Goal: Transaction & Acquisition: Purchase product/service

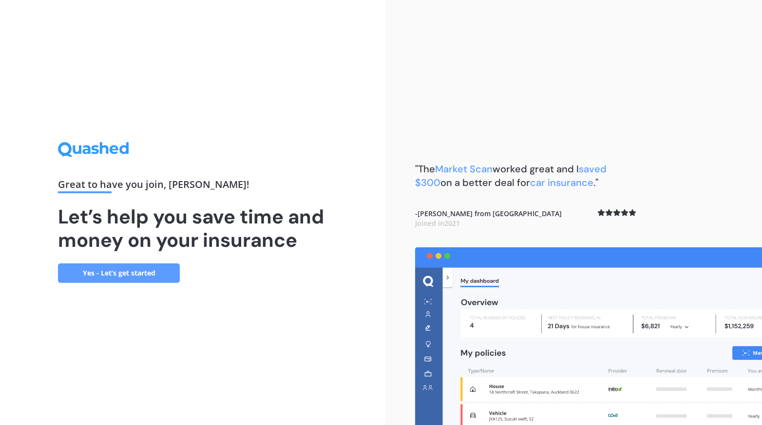
click at [157, 270] on link "Yes - Let’s get started" at bounding box center [119, 273] width 122 height 19
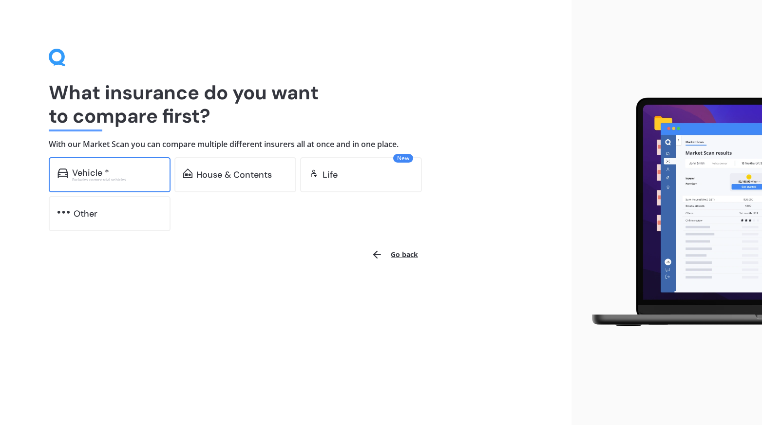
click at [122, 178] on div "Excludes commercial vehicles" at bounding box center [117, 180] width 90 height 4
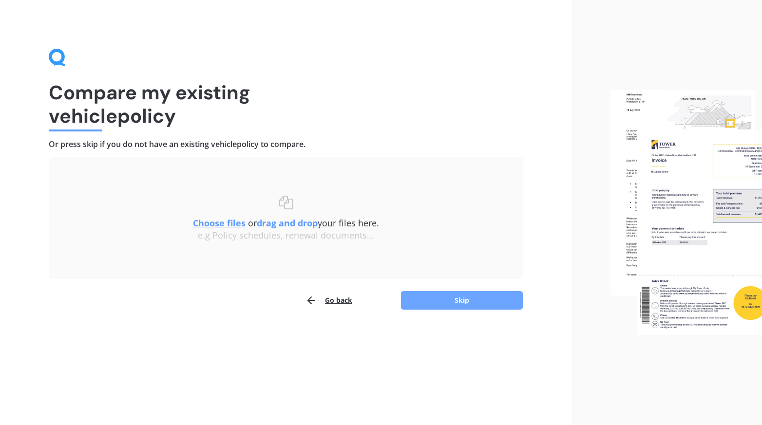
click at [436, 298] on button "Skip" at bounding box center [462, 300] width 122 height 19
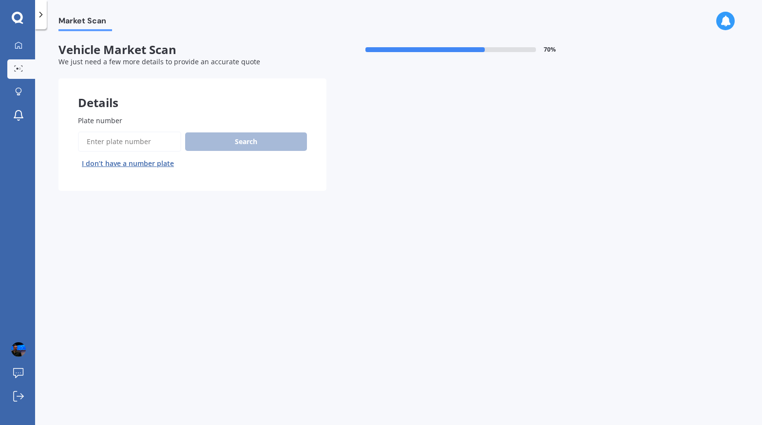
click at [143, 163] on button "I don’t have a number plate" at bounding box center [128, 164] width 100 height 16
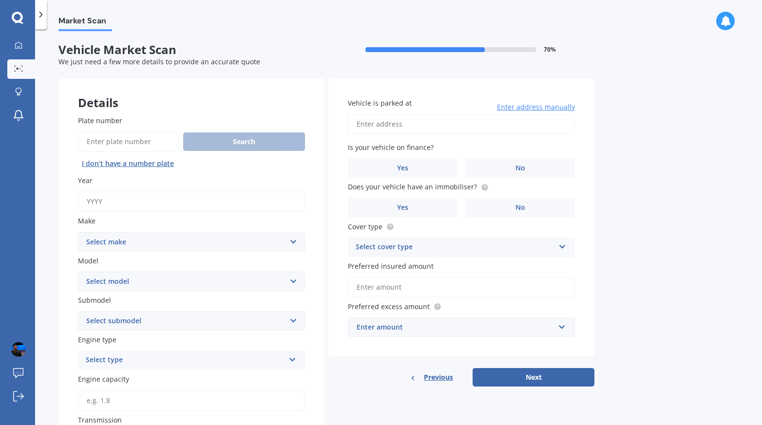
click at [143, 165] on button "I don’t have a number plate" at bounding box center [128, 164] width 100 height 16
click at [126, 203] on input "Year" at bounding box center [191, 201] width 227 height 20
type input "2025"
click at [146, 237] on select "Select make AC ALFA ROMEO ASTON MARTIN AUDI AUSTIN BEDFORD Bentley BMW BYD CADI…" at bounding box center [191, 241] width 227 height 19
select select "TESLA"
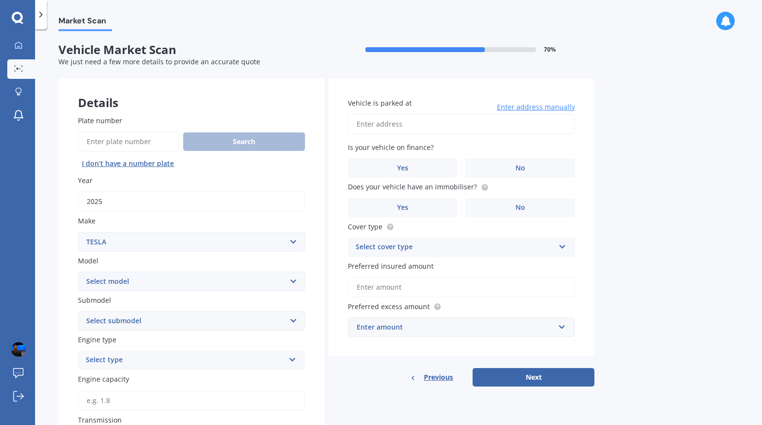
click at [78, 233] on select "Select make AC ALFA ROMEO ASTON MARTIN AUDI AUSTIN BEDFORD Bentley BMW BYD CADI…" at bounding box center [191, 241] width 227 height 19
click at [129, 284] on select "Select model 3 S X Y" at bounding box center [191, 281] width 227 height 19
select select "Y"
click at [78, 272] on select "Select model 3 S X Y" at bounding box center [191, 281] width 227 height 19
click at [154, 322] on select "Select submodel EV" at bounding box center [191, 320] width 227 height 19
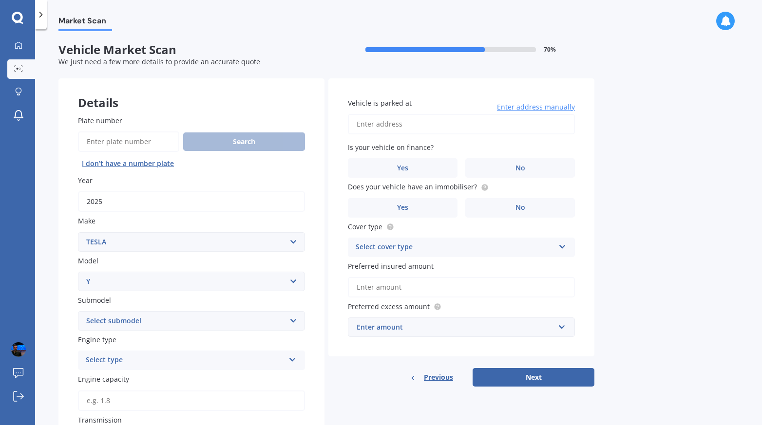
select select "EV"
click at [78, 312] on select "Select submodel EV" at bounding box center [191, 320] width 227 height 19
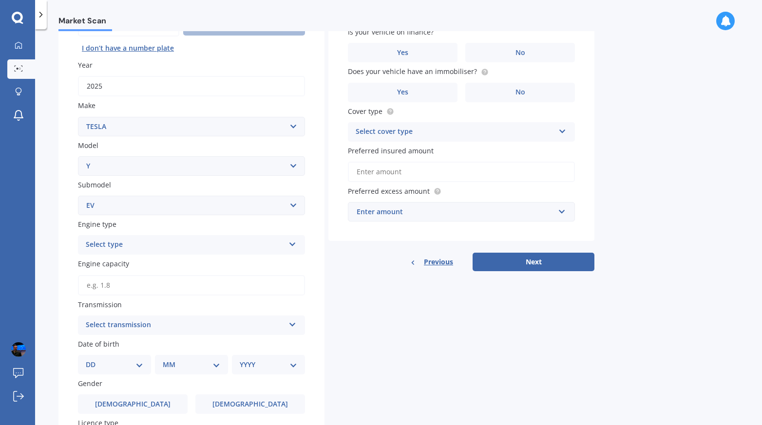
scroll to position [117, 0]
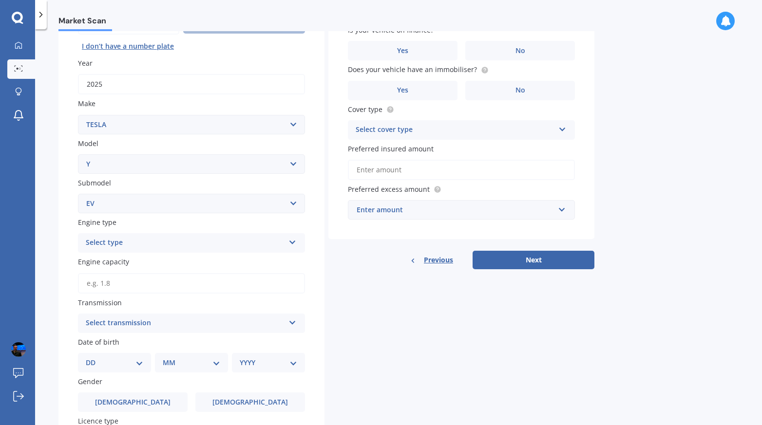
click at [139, 246] on div "Select type" at bounding box center [185, 243] width 199 height 12
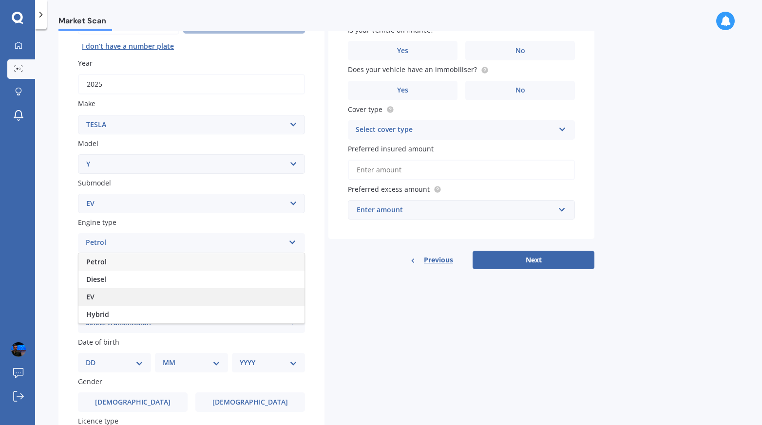
click at [137, 296] on div "EV" at bounding box center [191, 297] width 226 height 18
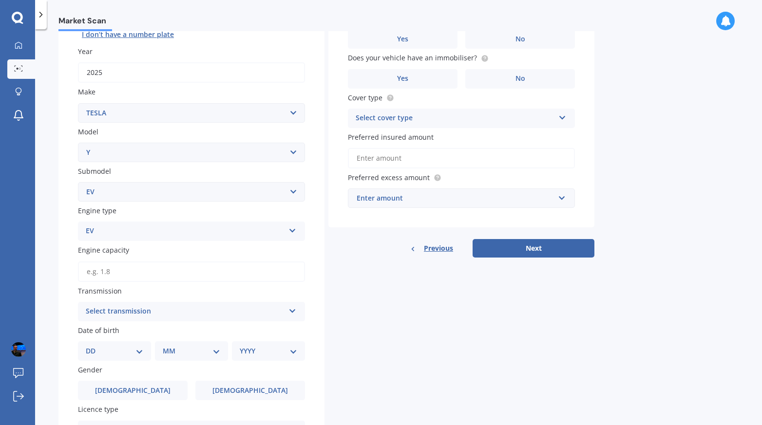
scroll to position [189, 0]
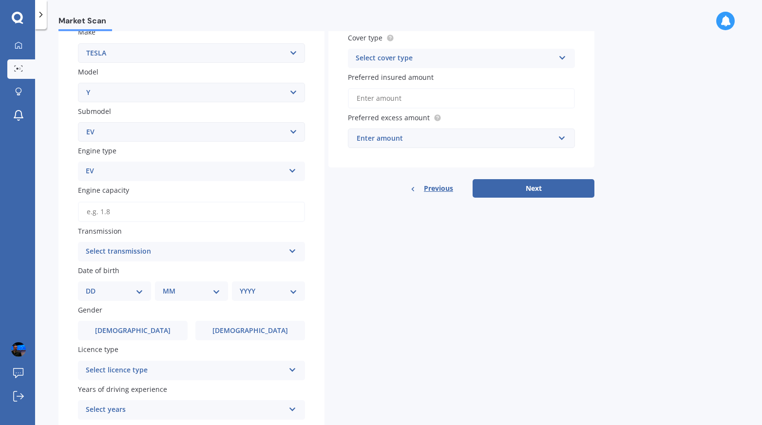
click at [160, 257] on div "Select transmission" at bounding box center [185, 252] width 199 height 12
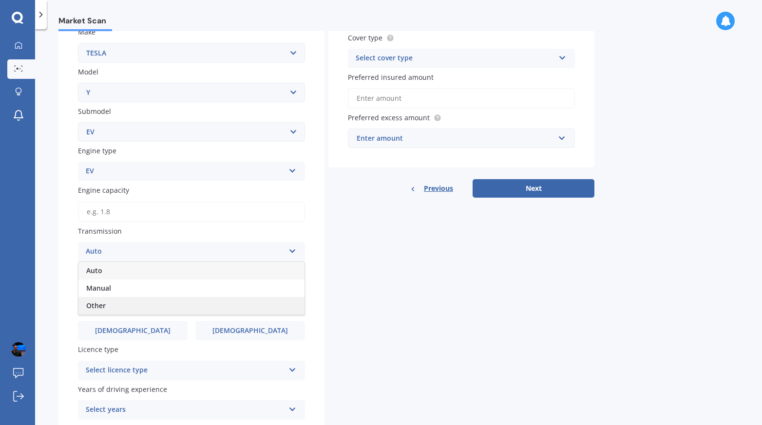
click at [146, 307] on div "Other" at bounding box center [191, 306] width 226 height 18
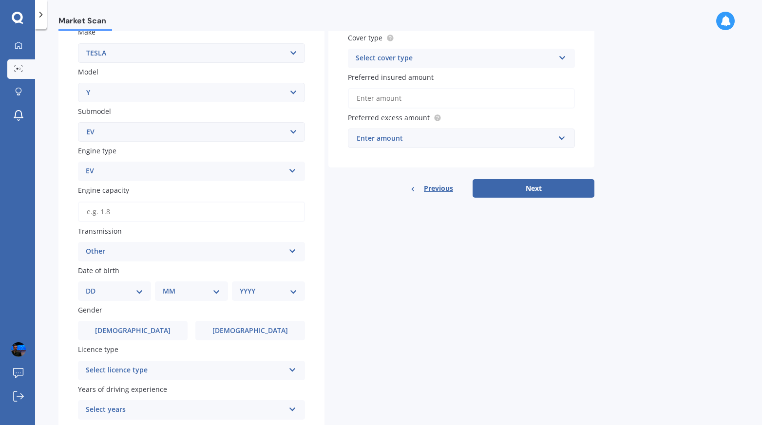
click at [133, 295] on select "DD 01 02 03 04 05 06 07 08 09 10 11 12 13 14 15 16 17 18 19 20 21 22 23 24 25 2…" at bounding box center [114, 291] width 57 height 11
select select "02"
click at [94, 288] on select "DD 01 02 03 04 05 06 07 08 09 10 11 12 13 14 15 16 17 18 19 20 21 22 23 24 25 2…" at bounding box center [114, 291] width 57 height 11
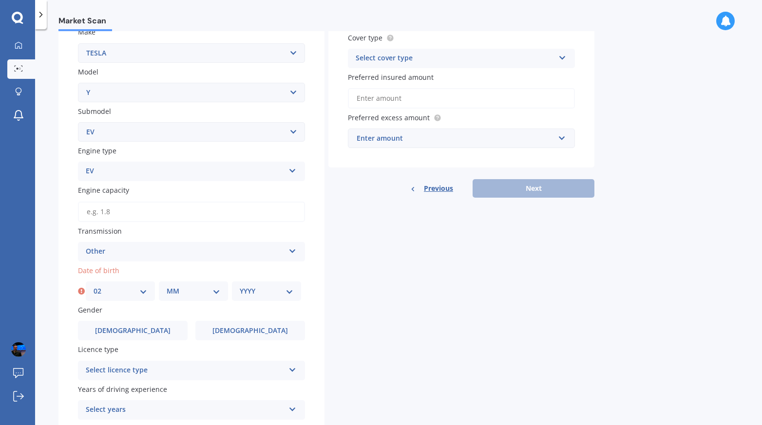
click at [185, 297] on select "MM 01 02 03 04 05 06 07 08 09 10 11 12" at bounding box center [194, 291] width 54 height 11
select select "09"
click at [167, 288] on select "MM 01 02 03 04 05 06 07 08 09 10 11 12" at bounding box center [194, 291] width 54 height 11
click at [276, 295] on select "YYYY 2025 2024 2023 2022 2021 2020 2019 2018 2017 2016 2015 2014 2013 2012 2011…" at bounding box center [267, 291] width 54 height 11
select select "1974"
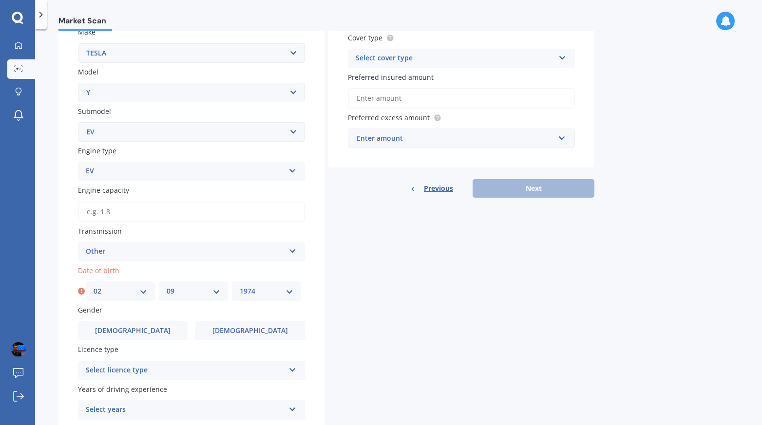
click at [240, 288] on select "YYYY 2025 2024 2023 2022 2021 2020 2019 2018 2017 2016 2015 2014 2013 2012 2011…" at bounding box center [267, 291] width 54 height 11
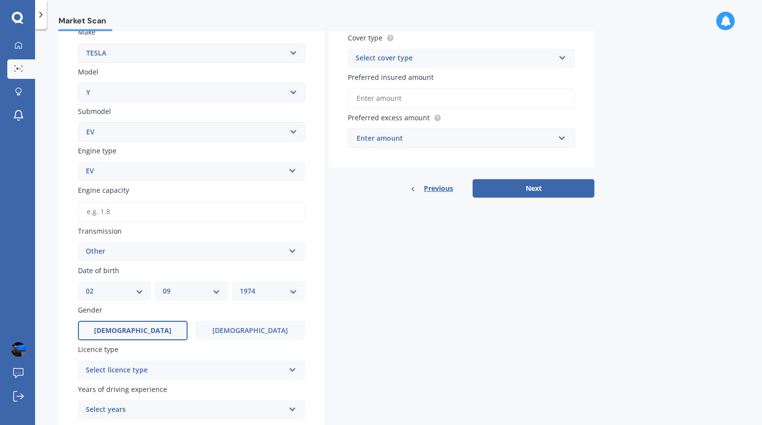
click at [162, 331] on label "[DEMOGRAPHIC_DATA]" at bounding box center [133, 330] width 110 height 19
click at [0, 0] on input "[DEMOGRAPHIC_DATA]" at bounding box center [0, 0] width 0 height 0
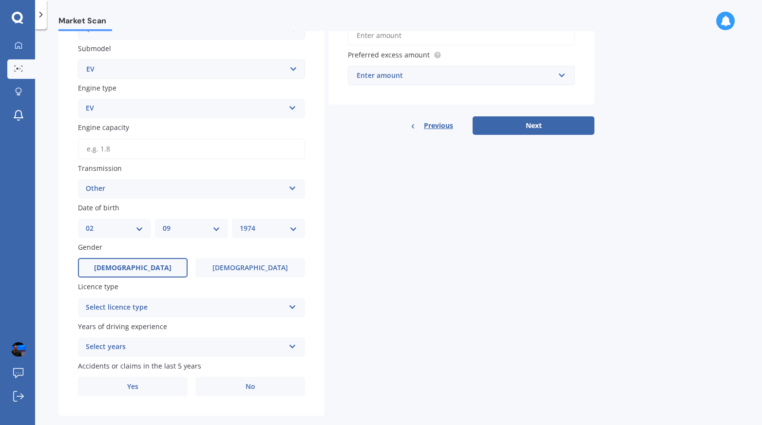
scroll to position [271, 0]
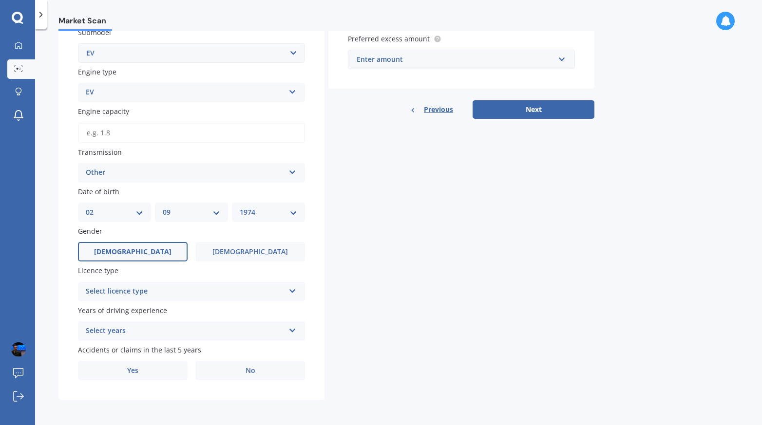
click at [163, 287] on div "Select licence type" at bounding box center [185, 292] width 199 height 12
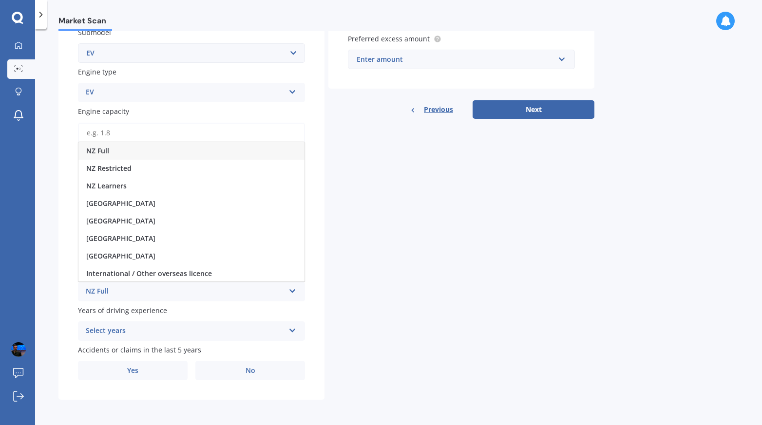
click at [165, 151] on div "NZ Full" at bounding box center [191, 151] width 226 height 18
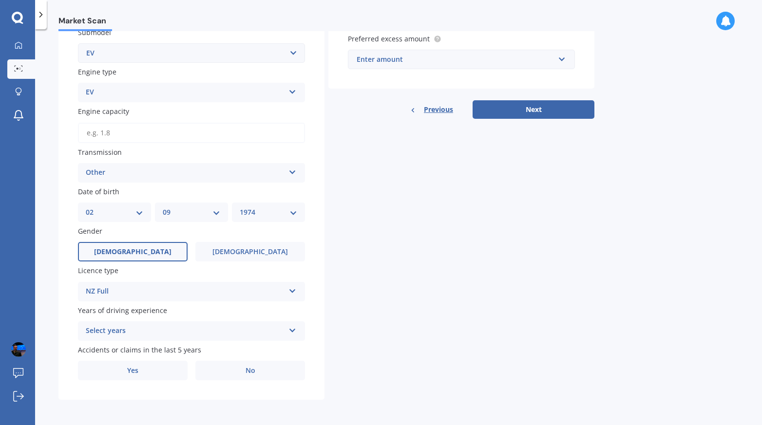
click at [183, 332] on div "Select years" at bounding box center [185, 331] width 199 height 12
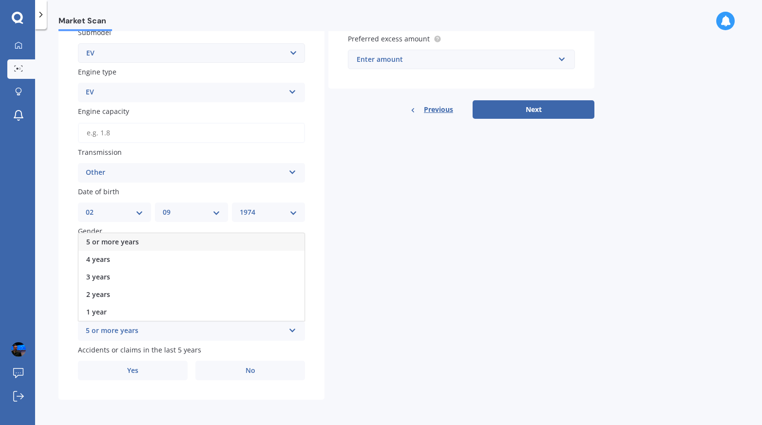
click at [166, 244] on div "5 or more years" at bounding box center [191, 242] width 226 height 18
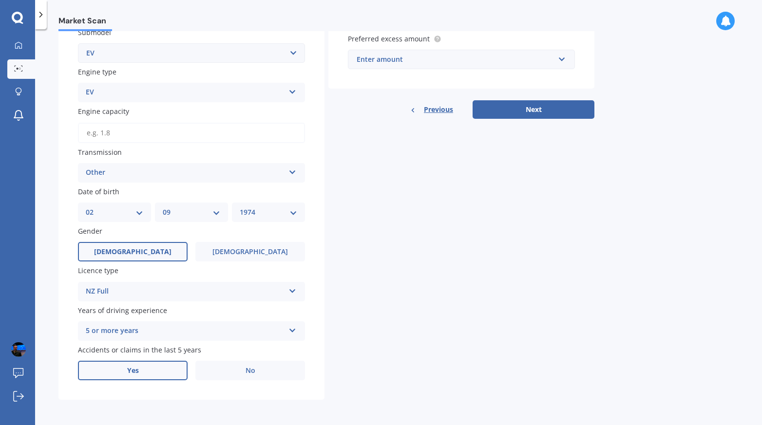
click at [144, 368] on label "Yes" at bounding box center [133, 370] width 110 height 19
click at [0, 0] on input "Yes" at bounding box center [0, 0] width 0 height 0
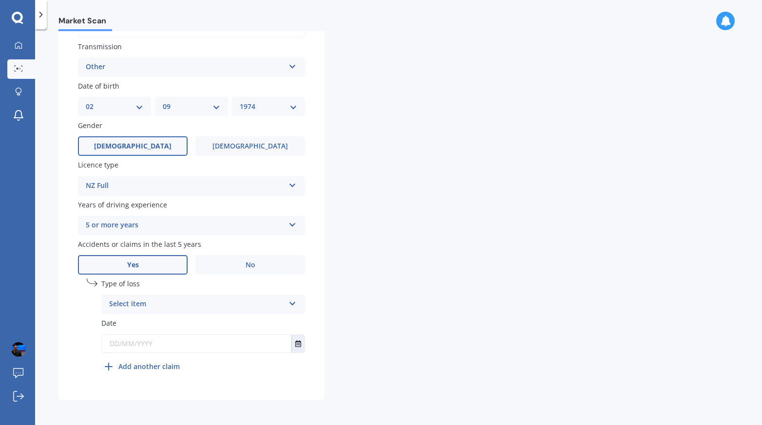
scroll to position [377, 0]
click at [198, 305] on div "Select item" at bounding box center [196, 305] width 175 height 12
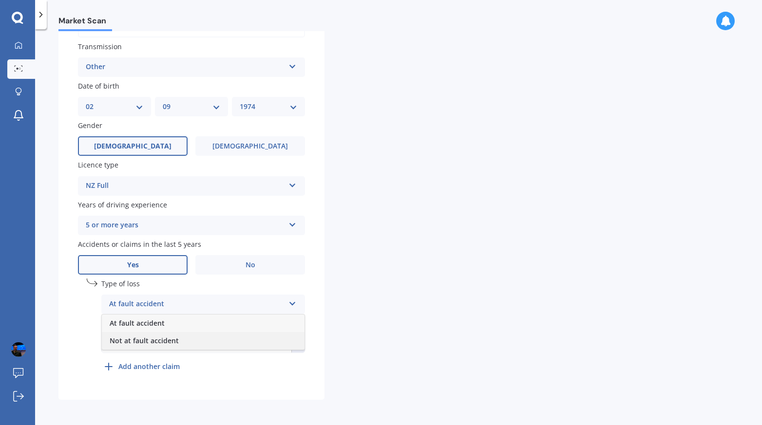
click at [188, 342] on div "Not at fault accident" at bounding box center [203, 341] width 203 height 18
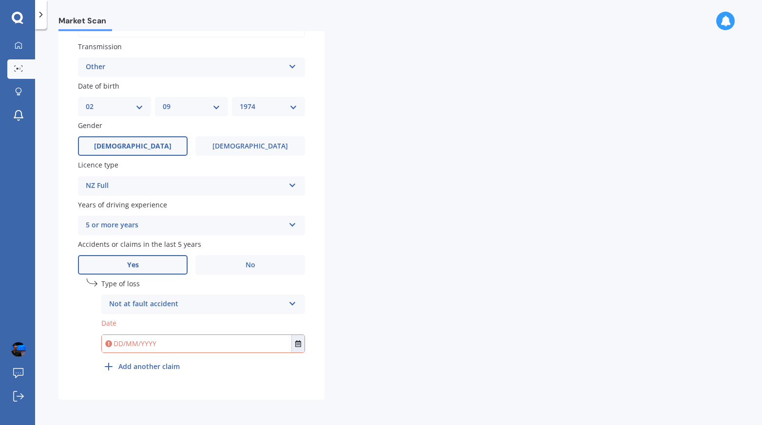
click at [174, 342] on input "text" at bounding box center [197, 344] width 190 height 18
type input "[DATE]"
click at [303, 343] on button "Select date" at bounding box center [297, 344] width 13 height 18
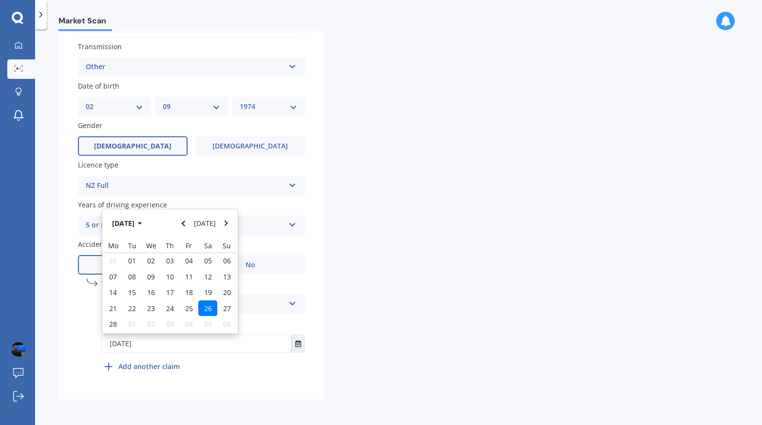
click at [204, 306] on span "26" at bounding box center [208, 308] width 8 height 9
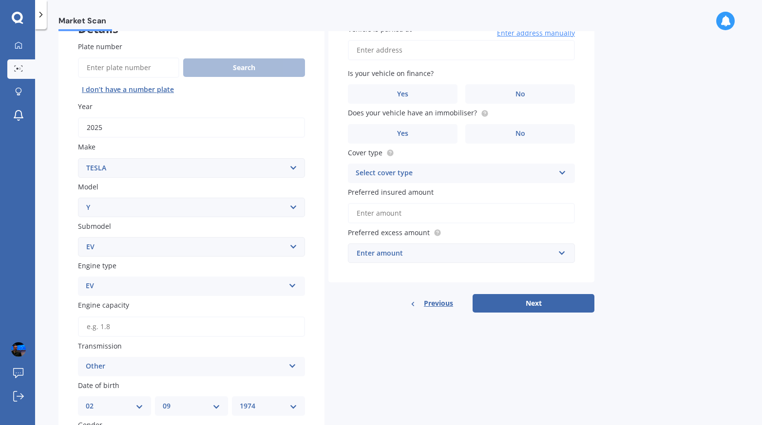
scroll to position [0, 0]
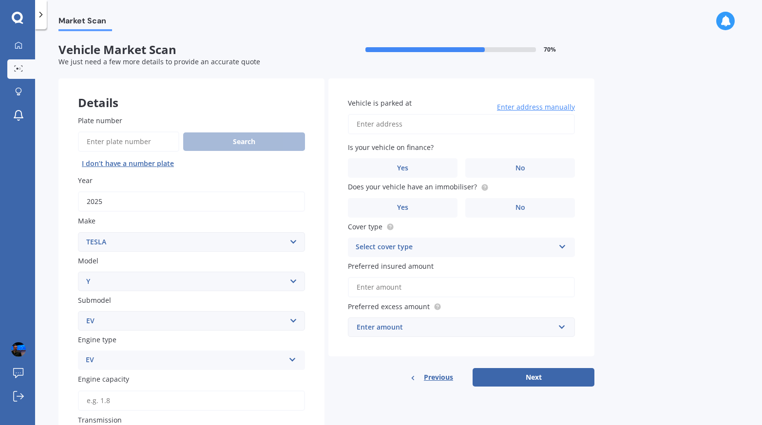
click at [417, 122] on input "Vehicle is parked at" at bounding box center [461, 124] width 227 height 20
click at [413, 125] on input "[STREET_ADDRESS]" at bounding box center [461, 124] width 227 height 20
type input "[STREET_ADDRESS]"
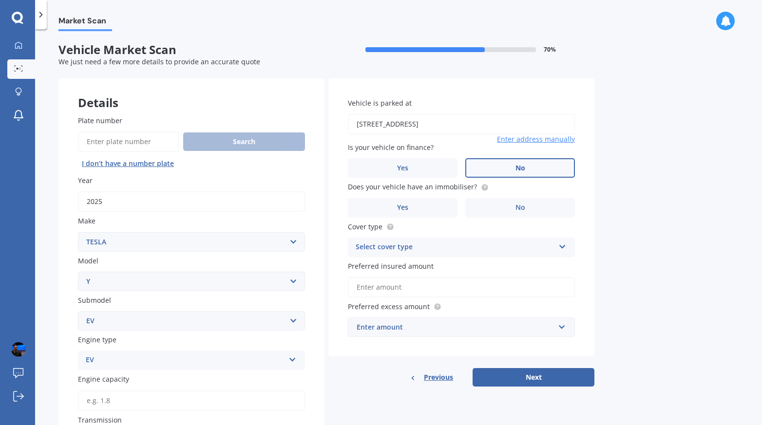
click at [496, 169] on label "No" at bounding box center [520, 167] width 110 height 19
click at [0, 0] on input "No" at bounding box center [0, 0] width 0 height 0
click at [410, 200] on label "Yes" at bounding box center [403, 207] width 110 height 19
click at [0, 0] on input "Yes" at bounding box center [0, 0] width 0 height 0
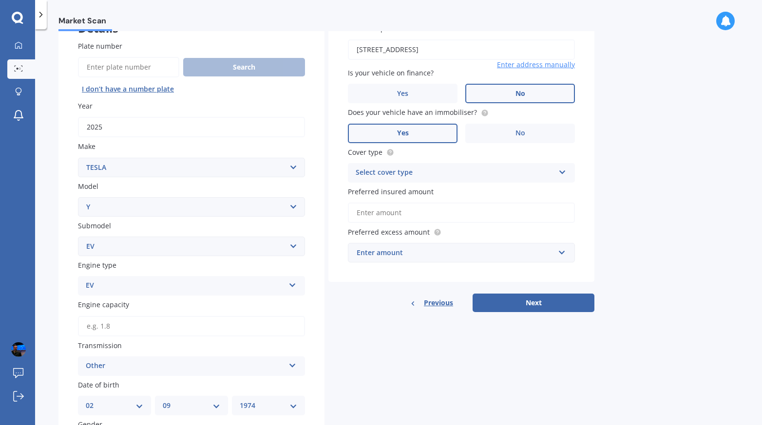
scroll to position [92, 0]
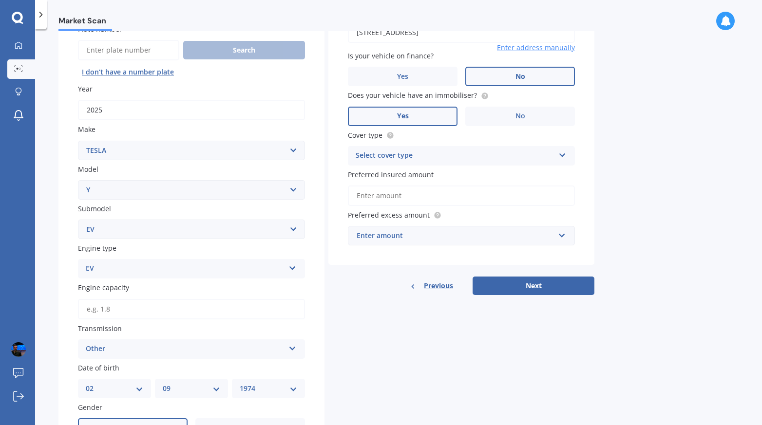
click at [433, 161] on div "Select cover type" at bounding box center [455, 156] width 199 height 12
click at [434, 174] on div "Comprehensive" at bounding box center [461, 175] width 226 height 18
click at [452, 192] on input "Preferred insured amount" at bounding box center [461, 196] width 227 height 20
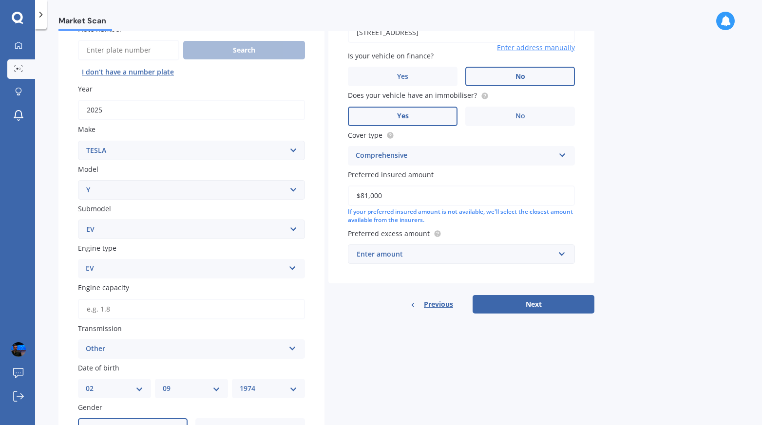
type input "$81,000"
click at [431, 251] on div "Enter amount" at bounding box center [456, 254] width 198 height 11
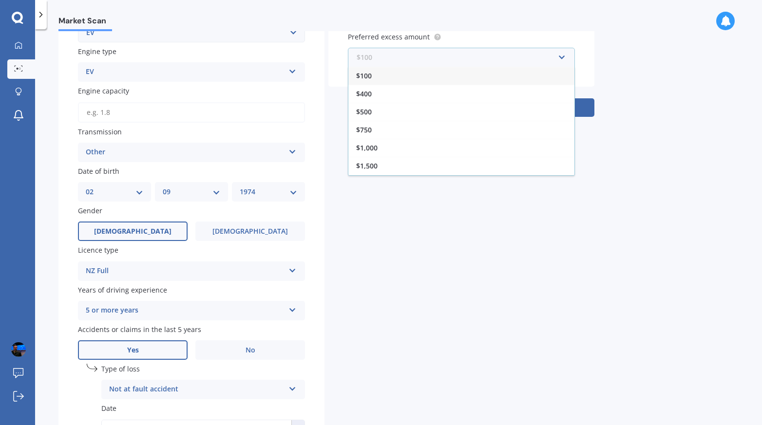
scroll to position [288, 0]
click at [410, 113] on div "$500" at bounding box center [461, 112] width 226 height 18
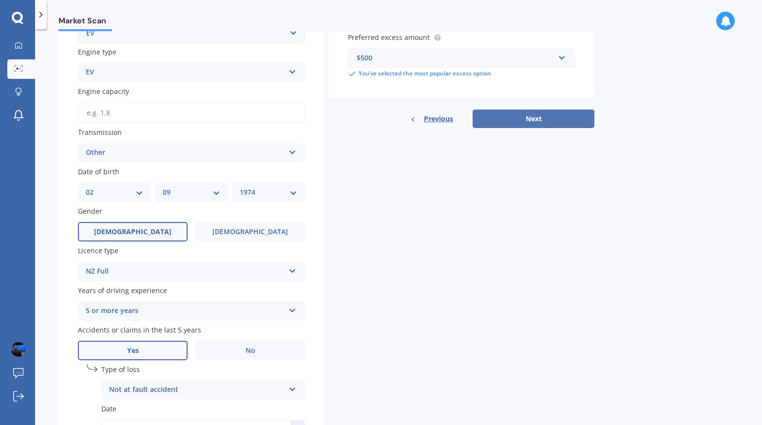
click at [526, 122] on button "Next" at bounding box center [534, 119] width 122 height 19
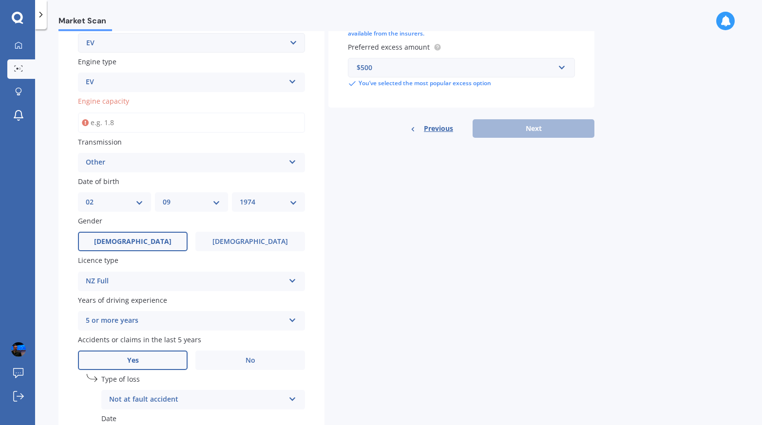
scroll to position [152, 0]
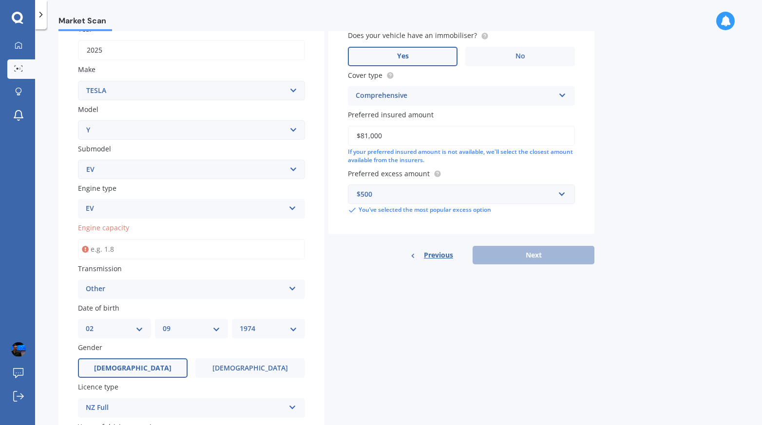
click at [211, 252] on input "Engine capacity" at bounding box center [191, 249] width 227 height 20
type input "1.0"
click at [541, 256] on button "Next" at bounding box center [534, 255] width 122 height 19
select select "02"
select select "09"
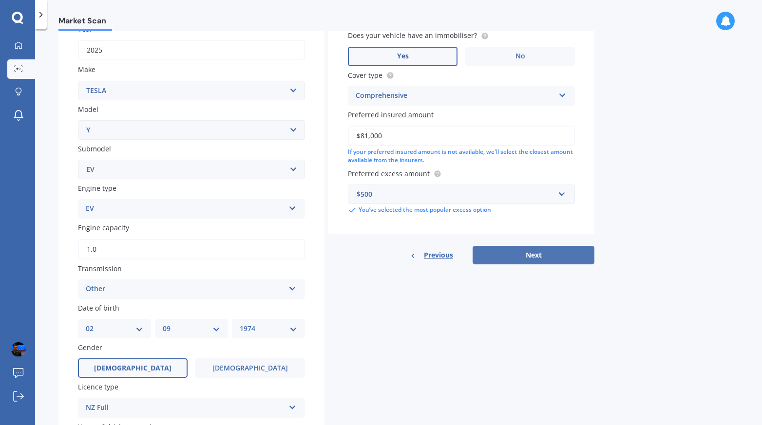
select select "1974"
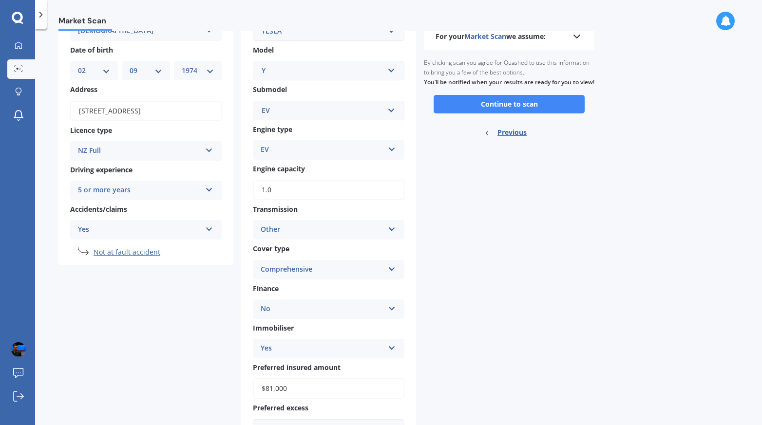
scroll to position [40, 0]
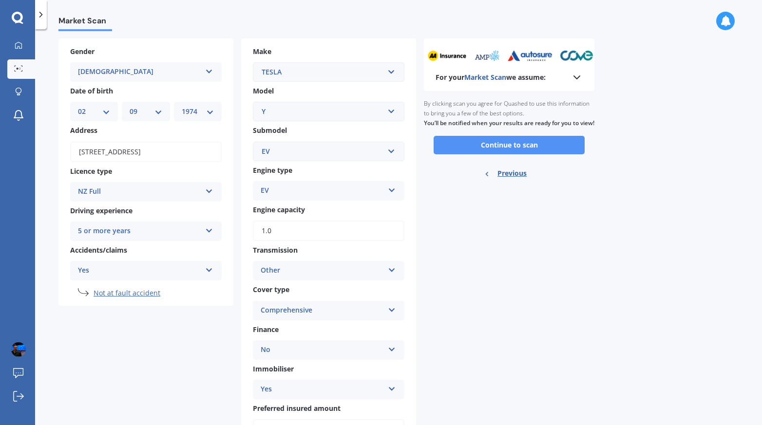
click at [472, 154] on button "Continue to scan" at bounding box center [509, 145] width 151 height 19
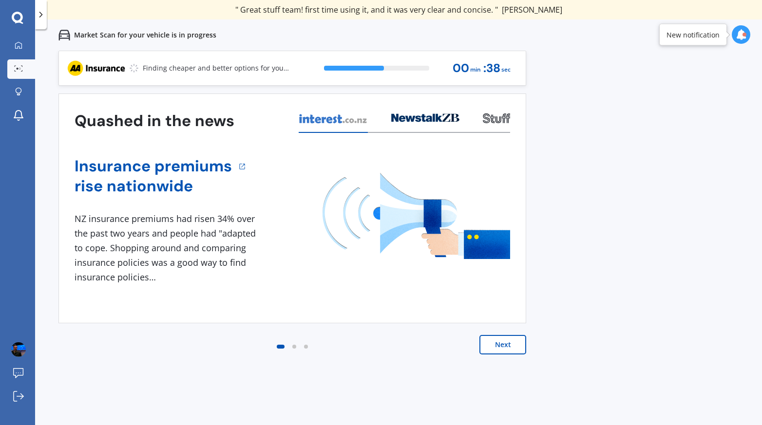
click at [738, 34] on icon at bounding box center [741, 34] width 11 height 11
click at [673, 34] on div "Market Scan for your vehicle is in progress" at bounding box center [398, 34] width 727 height 31
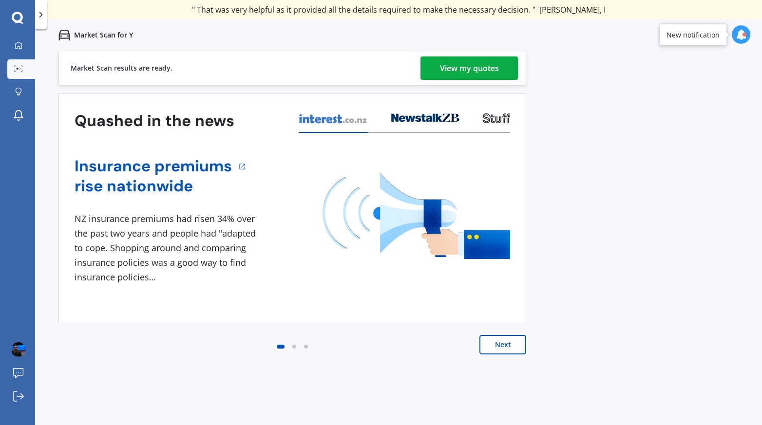
click at [489, 72] on div "View my quotes" at bounding box center [469, 68] width 59 height 23
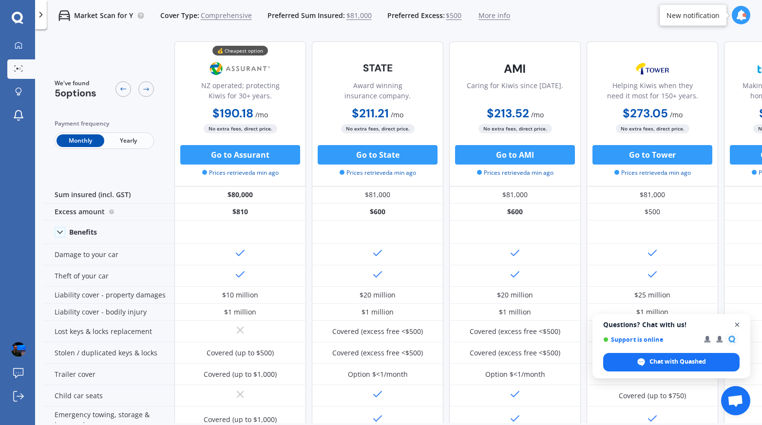
click at [736, 325] on span "Close chat" at bounding box center [737, 325] width 12 height 12
